Goal: Information Seeking & Learning: Check status

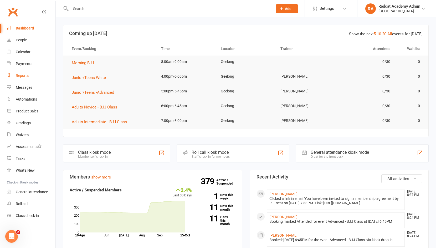
click at [29, 77] on link "Reports" at bounding box center [31, 76] width 49 height 12
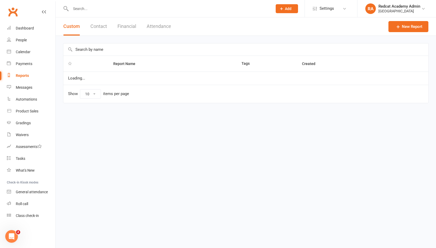
select select "100"
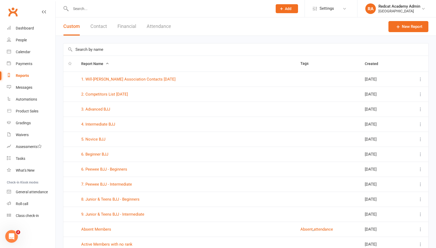
click at [109, 50] on input "text" at bounding box center [245, 49] width 365 height 12
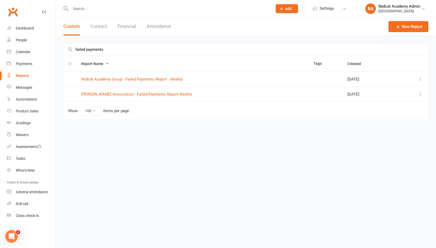
type input "failed payments"
click at [120, 82] on td "Redcat Academy Group - Failed Payments Report - Weekly" at bounding box center [192, 78] width 232 height 15
click at [118, 80] on link "Redcat Academy Group - Failed Payments Report - Weekly" at bounding box center [131, 79] width 101 height 5
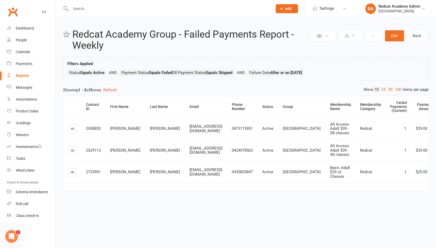
click at [44, 12] on icon at bounding box center [44, 12] width 4 height 4
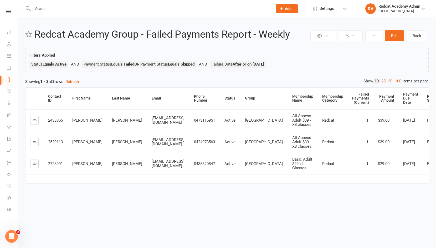
click at [9, 78] on icon at bounding box center [9, 79] width 4 height 4
select select "100"
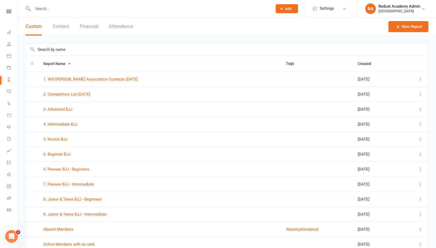
click at [77, 51] on input "text" at bounding box center [226, 49] width 403 height 12
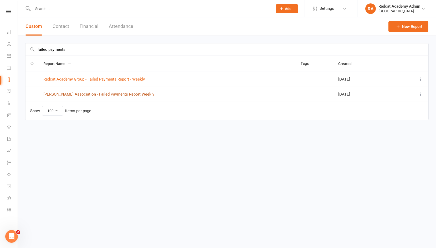
type input "failed payments"
click at [85, 94] on link "[PERSON_NAME] Association - Failed Payments Report Weekly" at bounding box center [98, 94] width 111 height 5
